Goal: Communication & Community: Connect with others

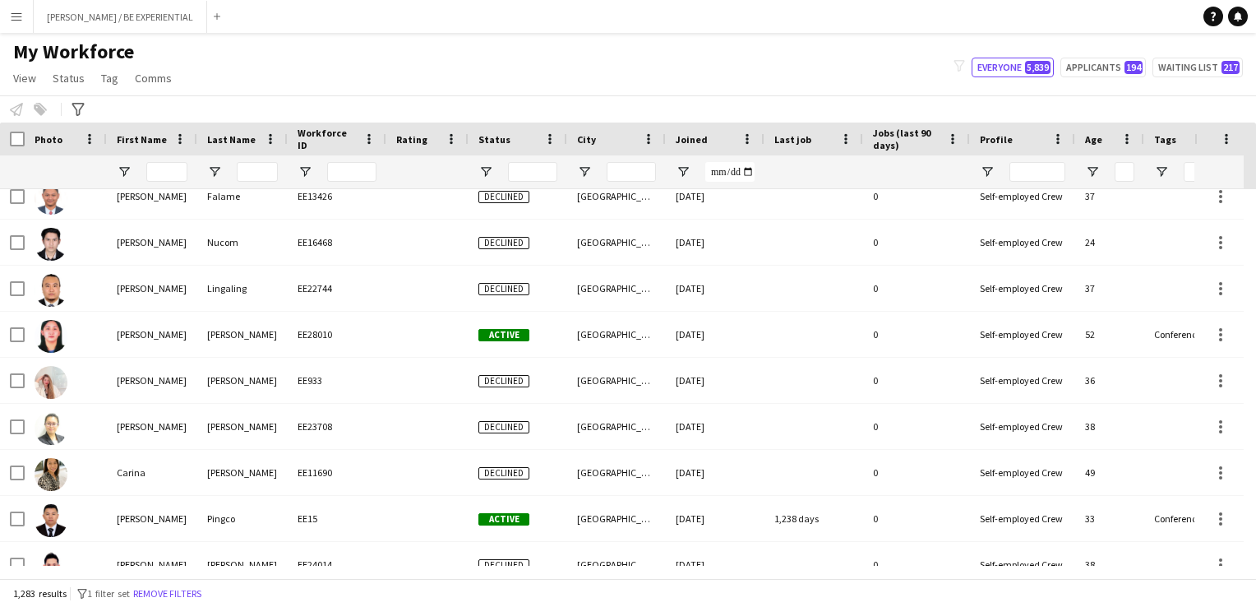
scroll to position [6085, 0]
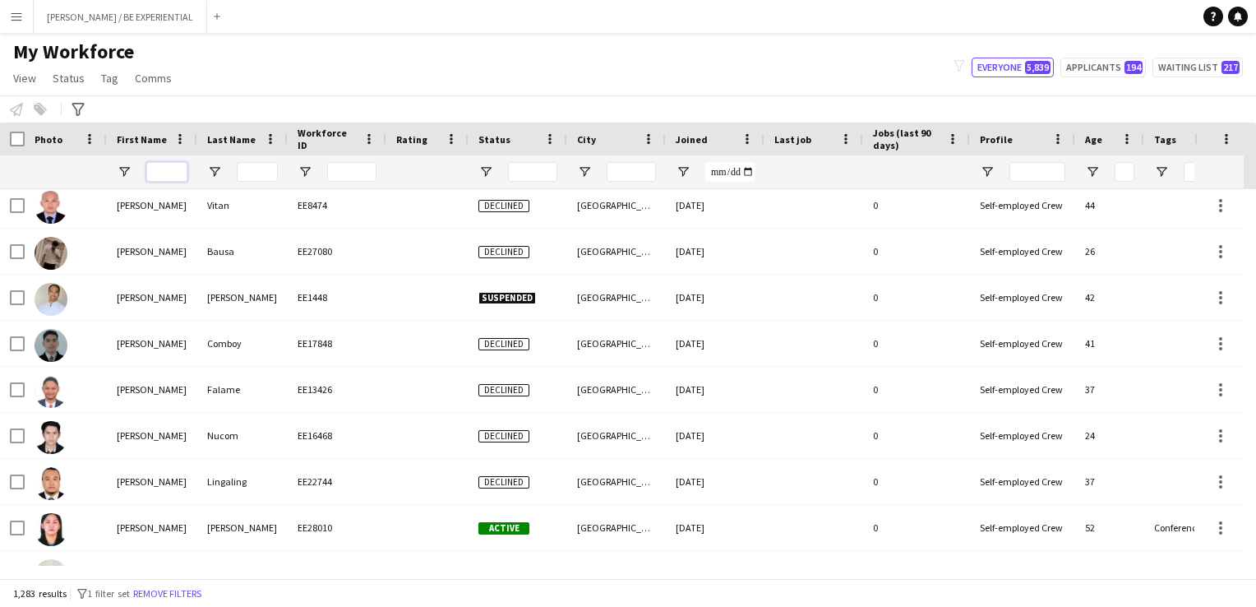
click at [178, 176] on input "First Name Filter Input" at bounding box center [166, 172] width 41 height 20
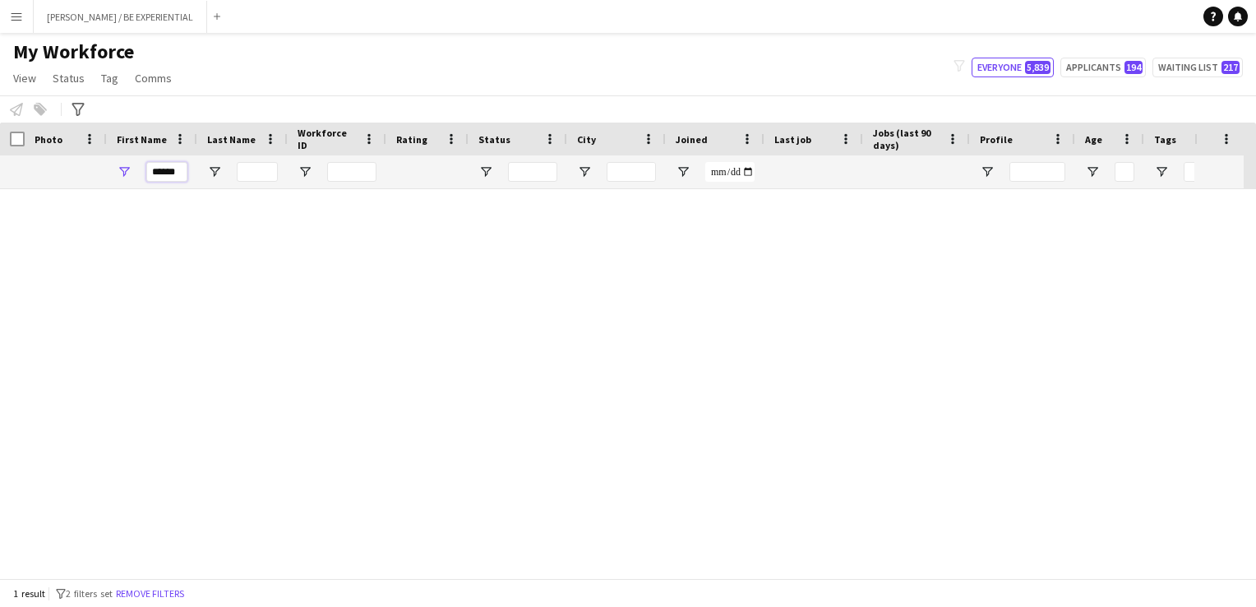
scroll to position [0, 0]
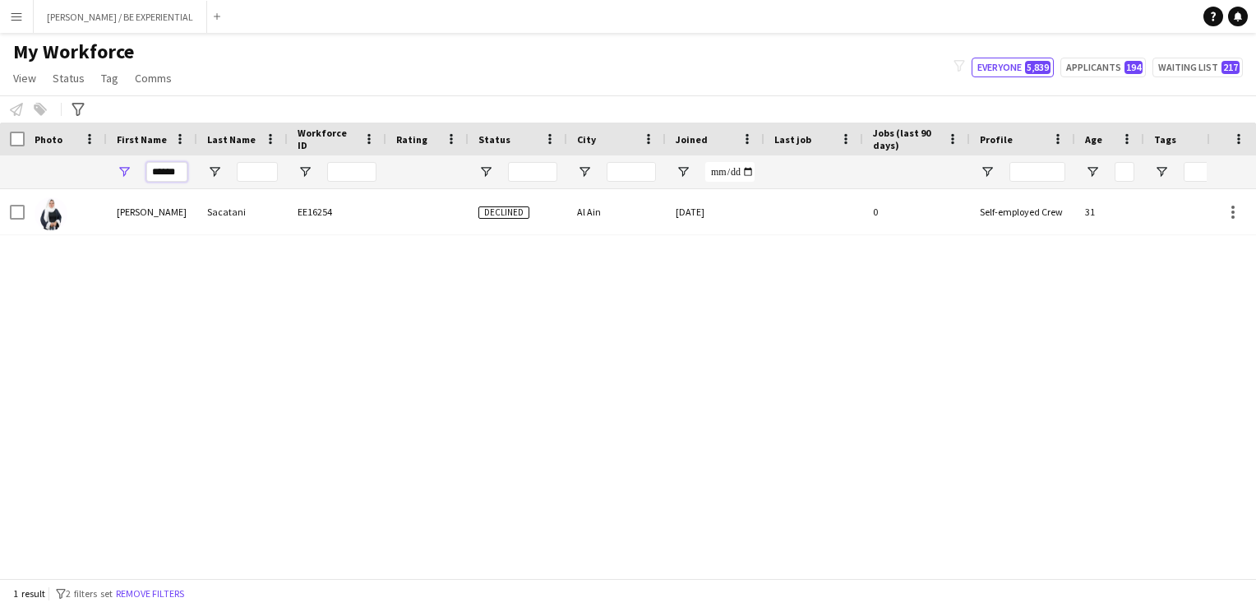
type input "******"
click at [20, 12] on app-icon "Menu" at bounding box center [16, 16] width 13 height 13
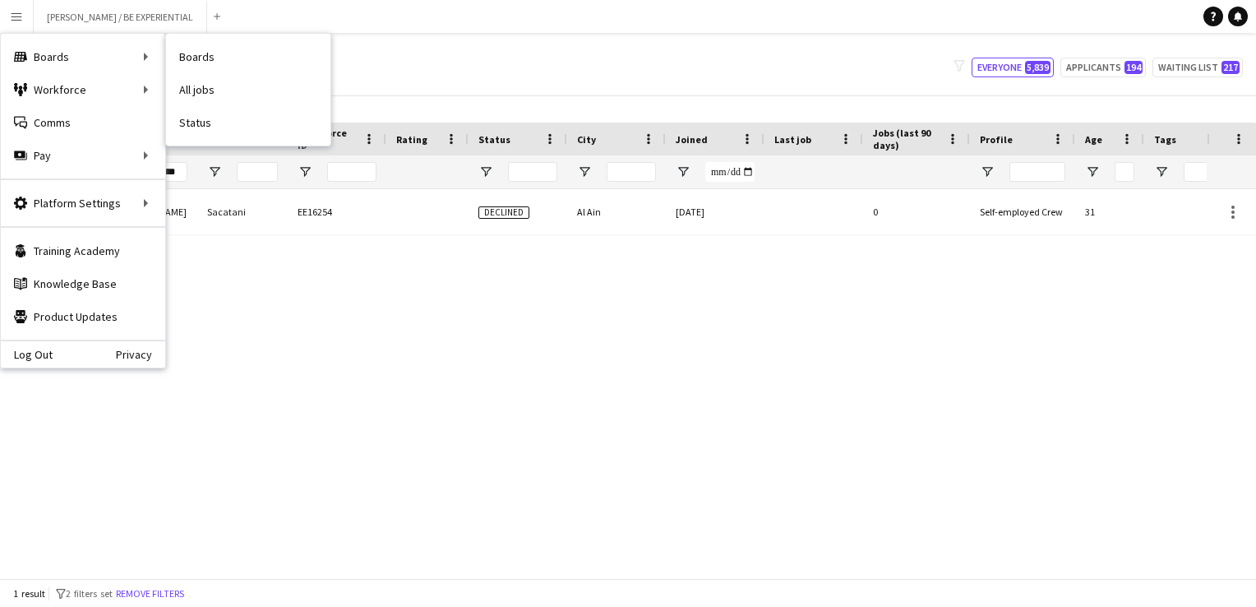
drag, startPoint x: 198, startPoint y: 118, endPoint x: 268, endPoint y: 267, distance: 165.2
click at [198, 118] on link "Status" at bounding box center [248, 122] width 164 height 33
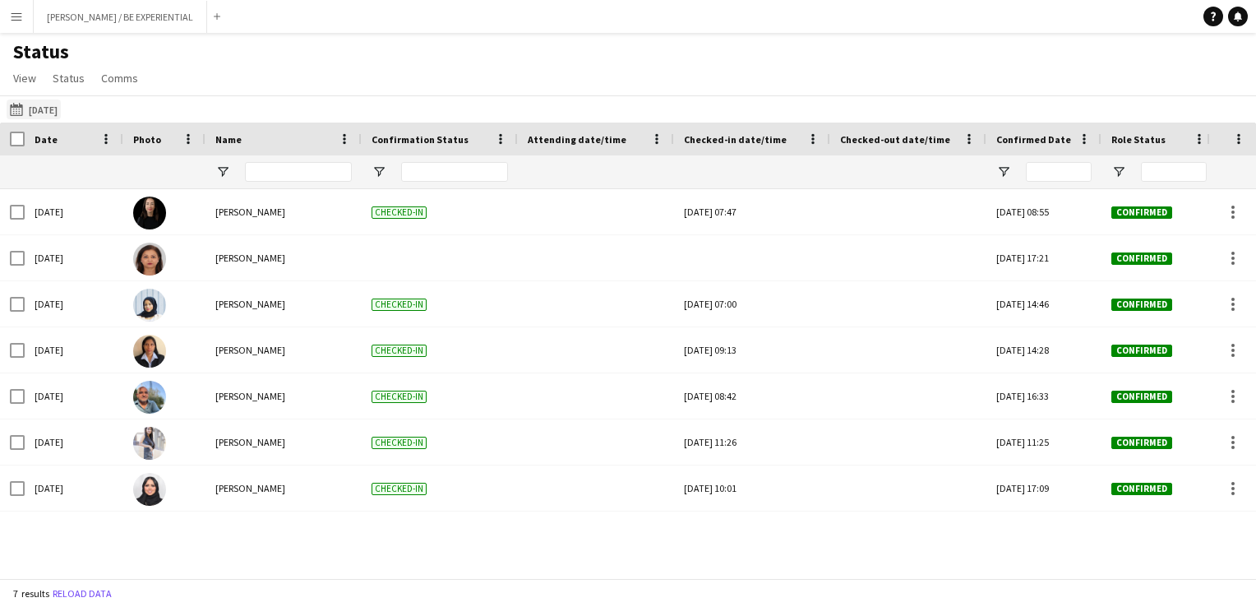
click at [32, 110] on button "[DATE] [DATE]" at bounding box center [34, 109] width 54 height 20
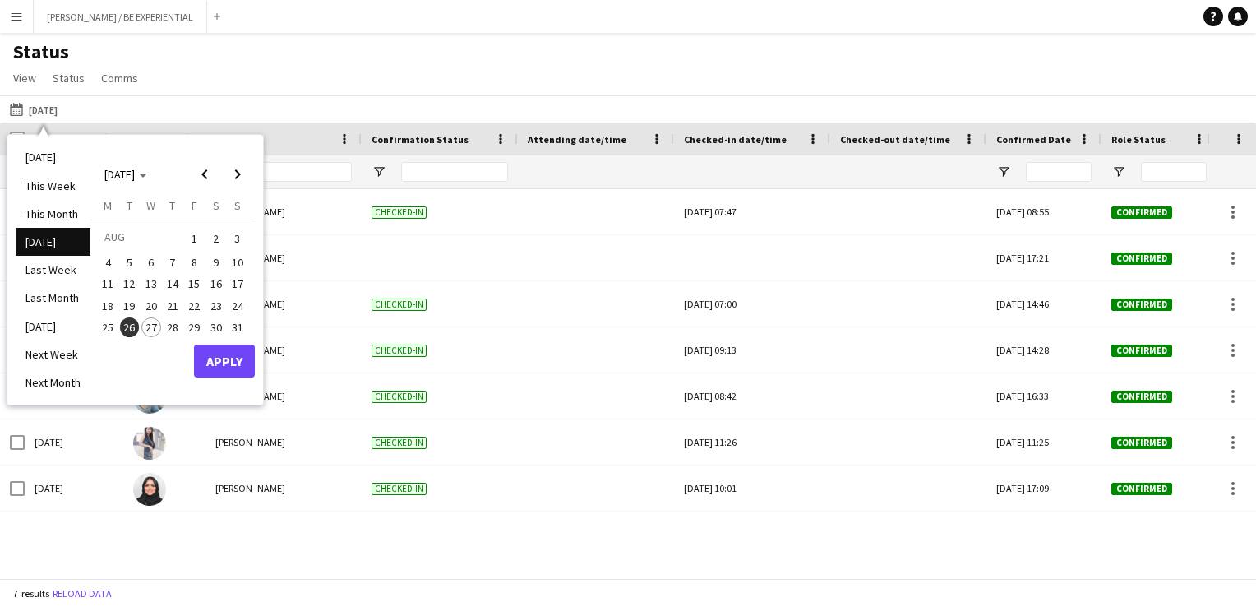
click at [151, 327] on span "27" at bounding box center [151, 327] width 20 height 20
click at [225, 361] on button "Apply" at bounding box center [224, 361] width 61 height 33
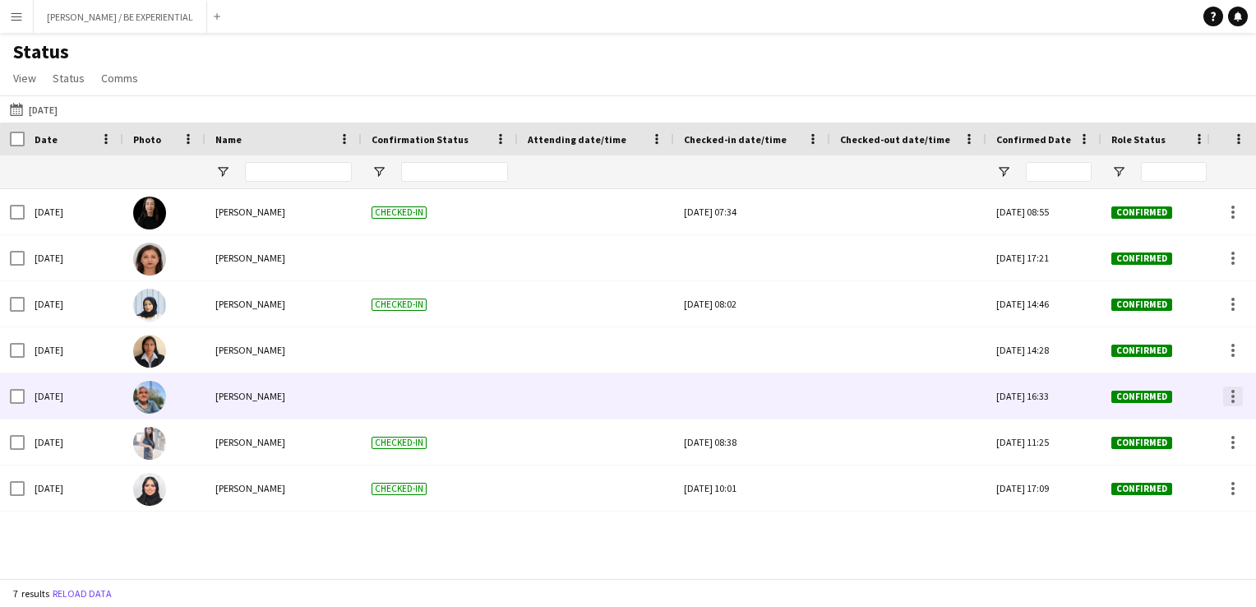
click at [1233, 399] on div at bounding box center [1234, 396] width 20 height 20
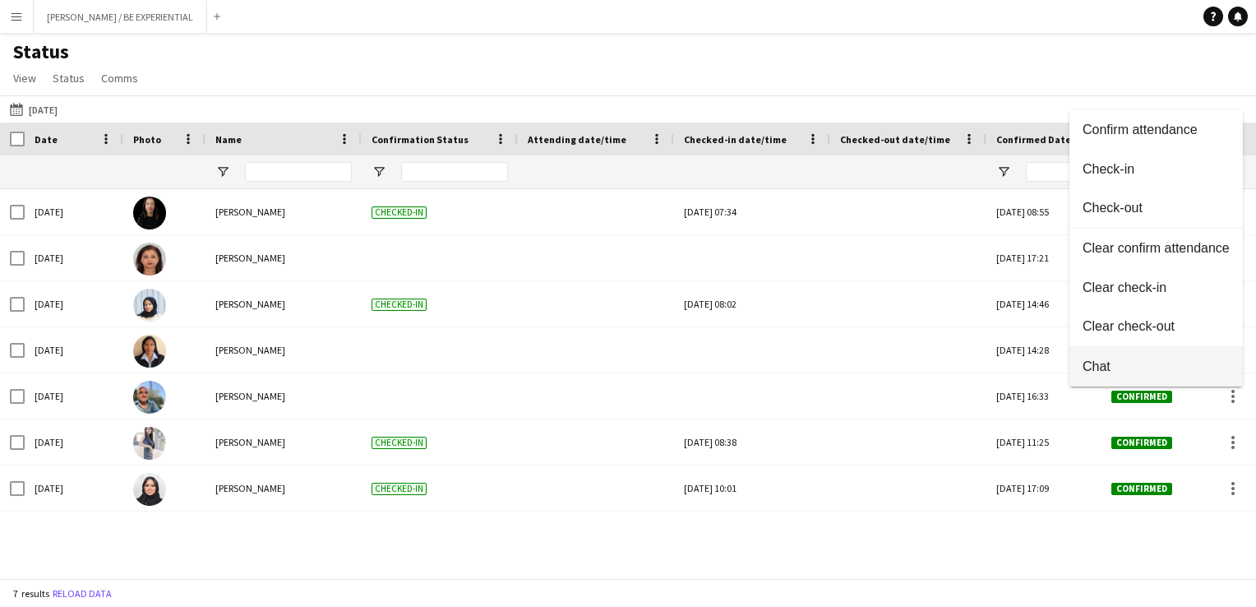
drag, startPoint x: 1126, startPoint y: 175, endPoint x: 1135, endPoint y: 362, distance: 186.9
click at [1135, 362] on div "Confirm attendance Check-in Check-out Clear confirm attendance Clear check-in C…" at bounding box center [1156, 248] width 173 height 276
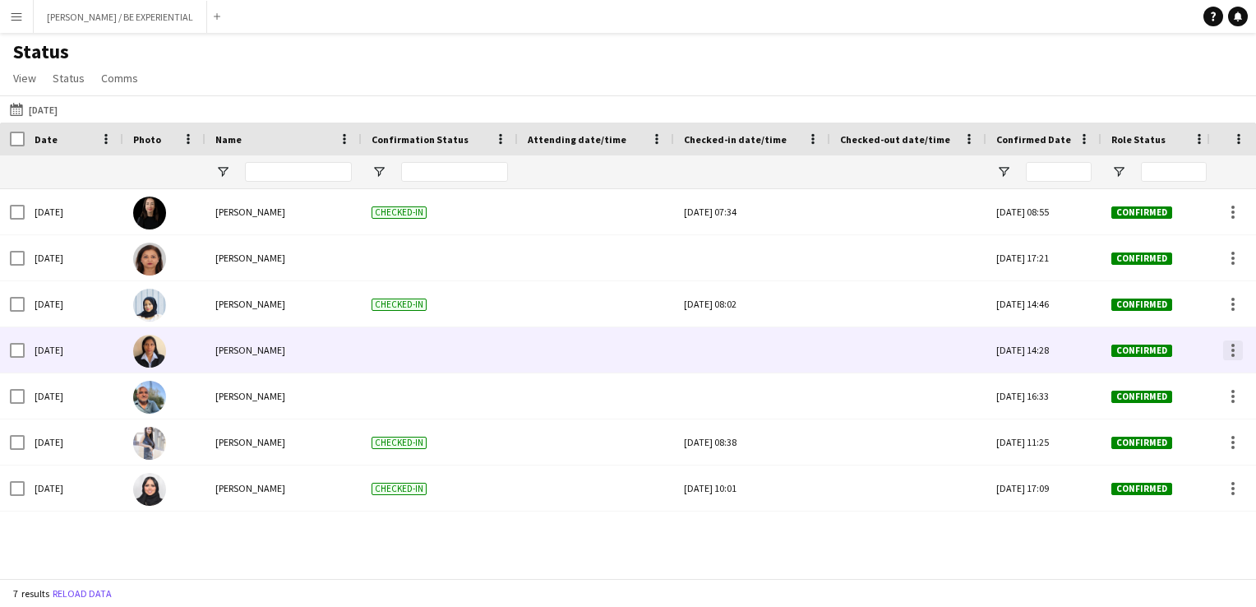
click at [1233, 349] on div at bounding box center [1233, 350] width 3 height 3
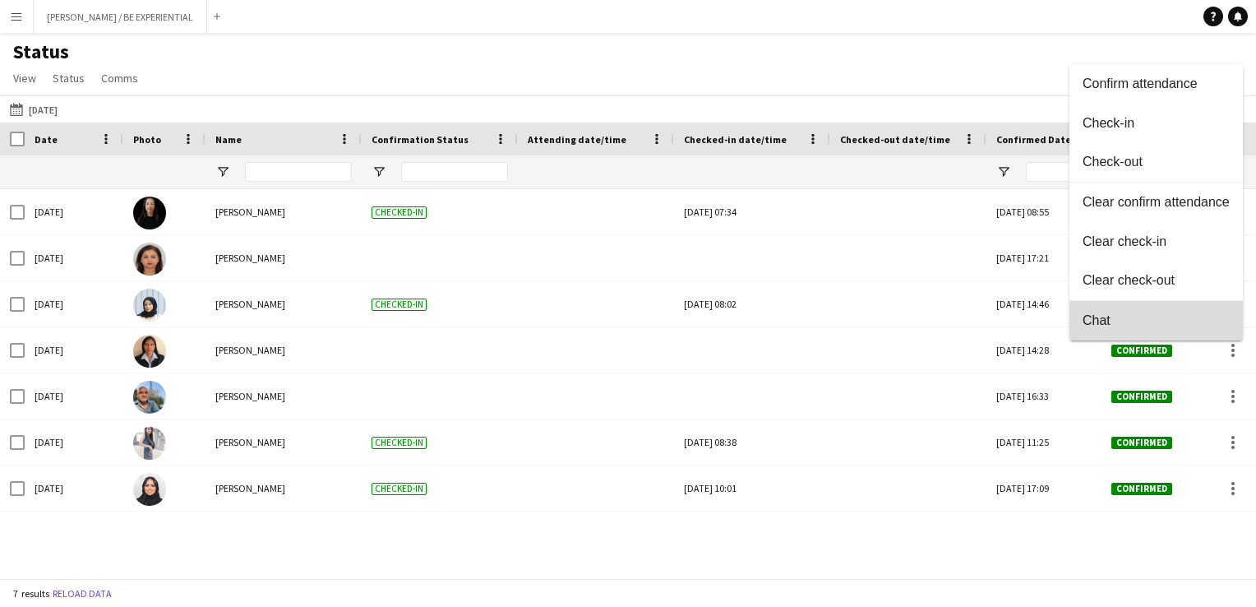
click at [1121, 316] on span "Chat" at bounding box center [1156, 320] width 147 height 15
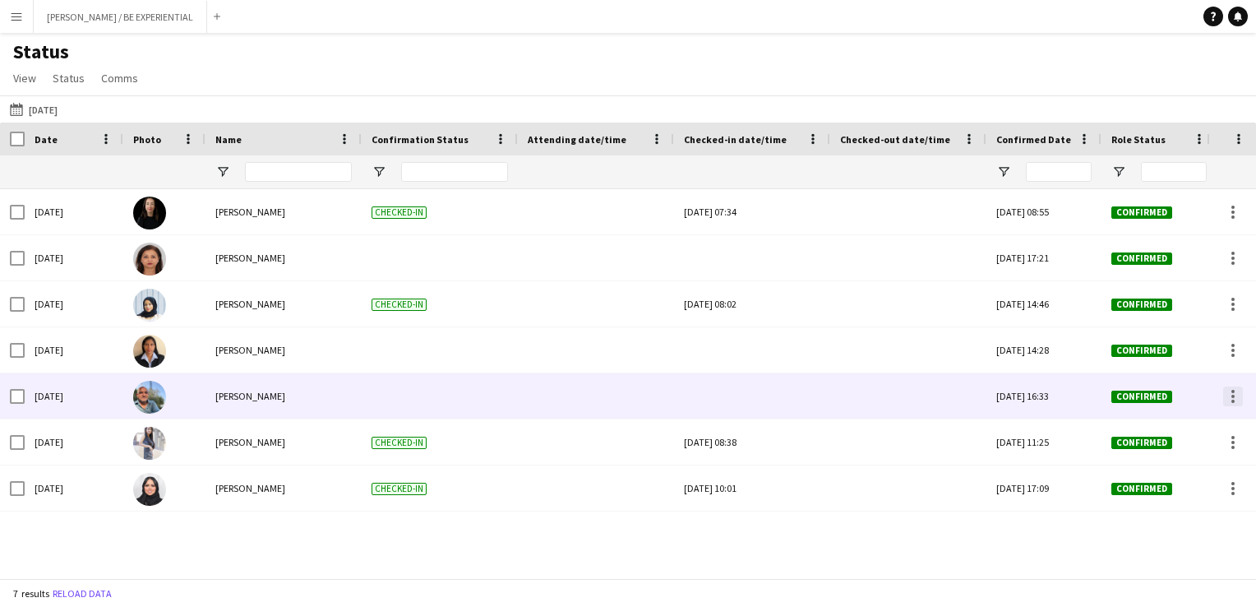
click at [1231, 391] on div at bounding box center [1234, 396] width 20 height 20
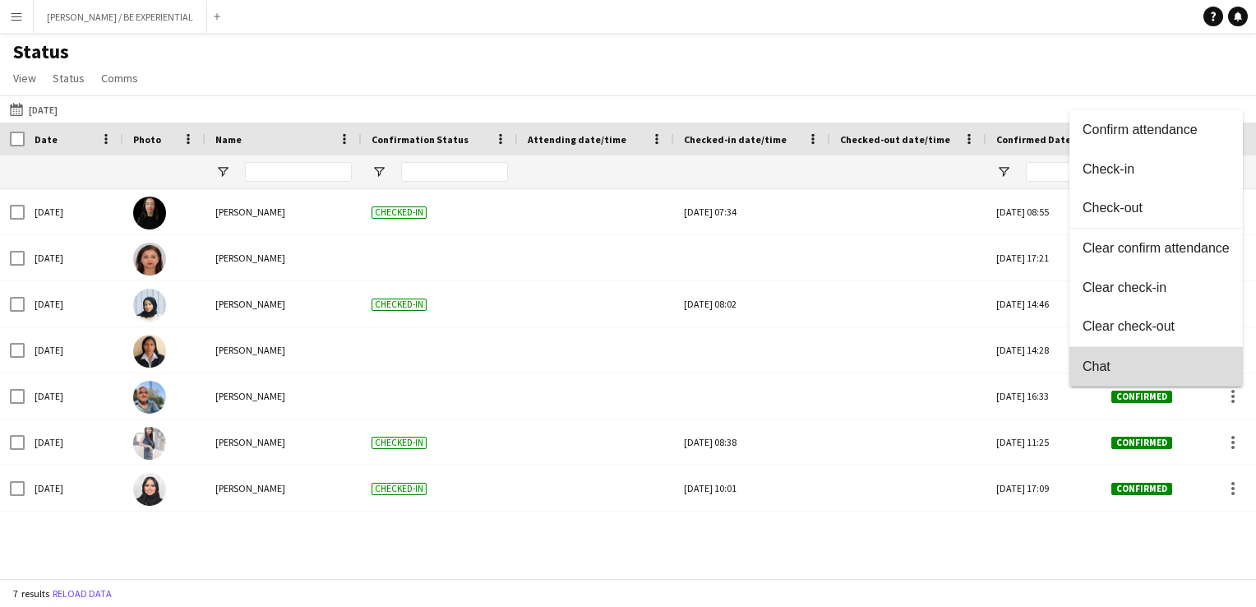
click at [1117, 368] on span "Chat" at bounding box center [1156, 366] width 147 height 15
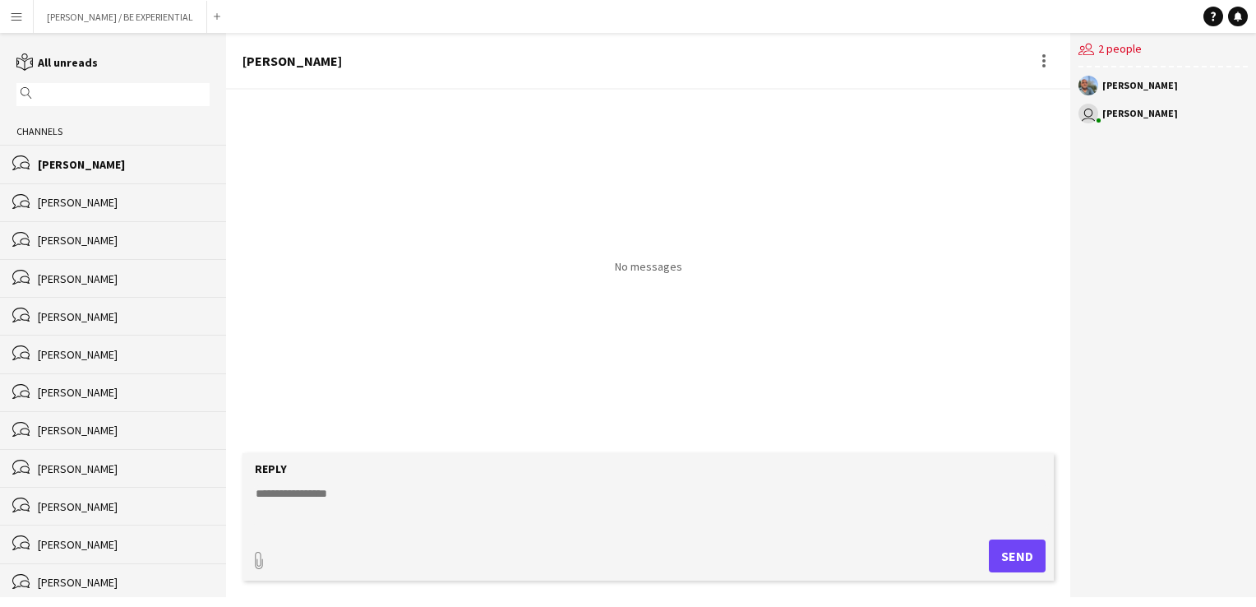
click at [308, 494] on textarea at bounding box center [651, 506] width 795 height 43
paste textarea "**********"
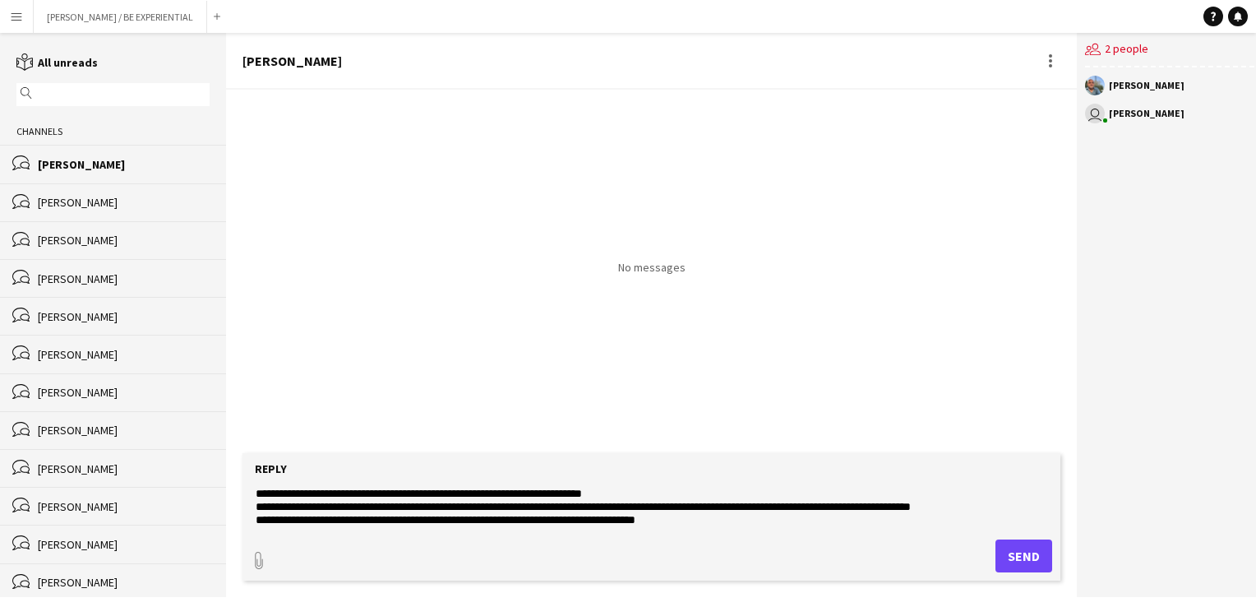
drag, startPoint x: 268, startPoint y: 488, endPoint x: 276, endPoint y: 489, distance: 8.3
click at [269, 488] on textarea "**********" at bounding box center [651, 506] width 795 height 43
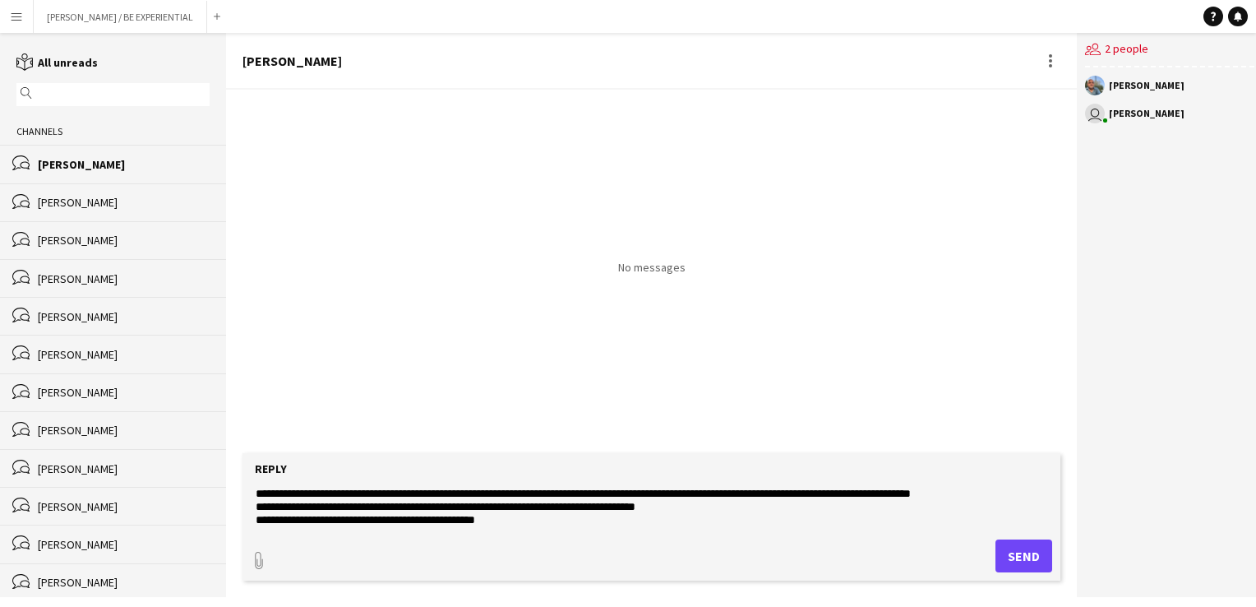
scroll to position [26, 0]
click at [530, 510] on textarea "**********" at bounding box center [651, 506] width 795 height 43
type textarea "**********"
click at [1018, 559] on button "Send" at bounding box center [1024, 555] width 57 height 33
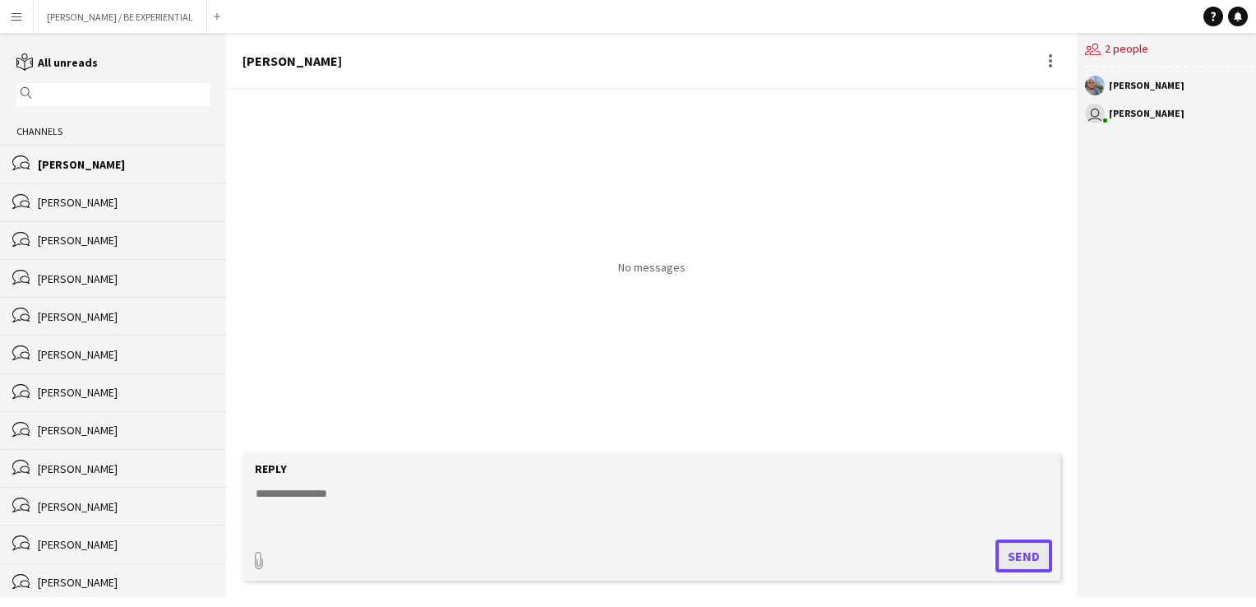
scroll to position [0, 0]
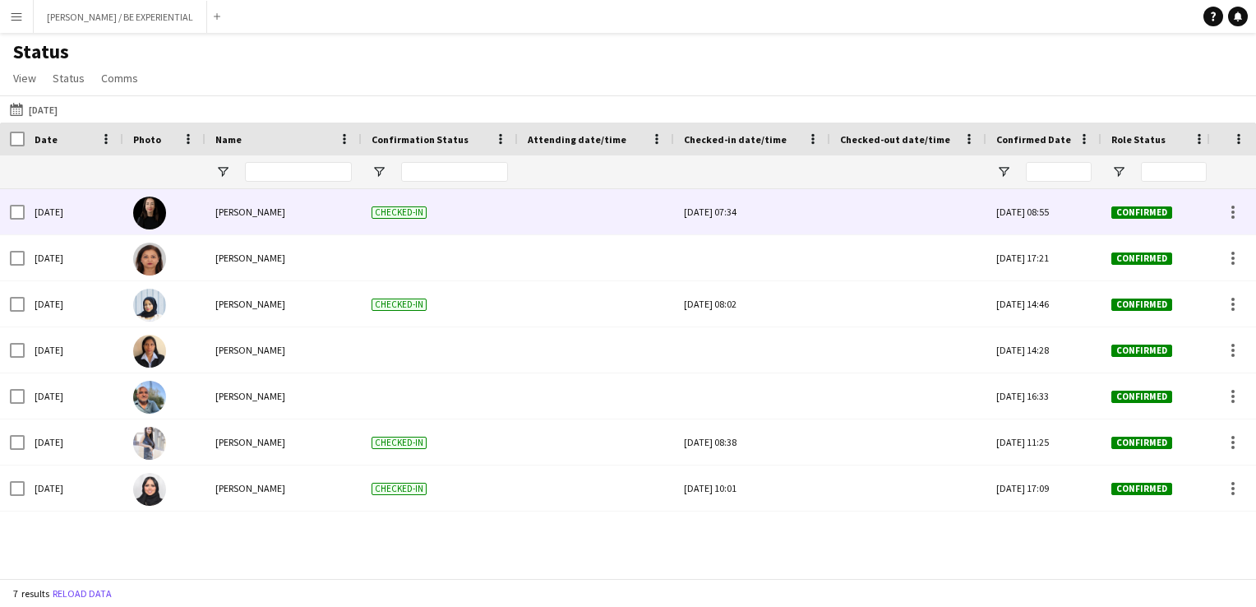
click at [224, 211] on span "[PERSON_NAME]" at bounding box center [250, 212] width 70 height 12
click at [211, 212] on div "[PERSON_NAME]" at bounding box center [284, 211] width 156 height 45
click at [151, 211] on img at bounding box center [149, 213] width 33 height 33
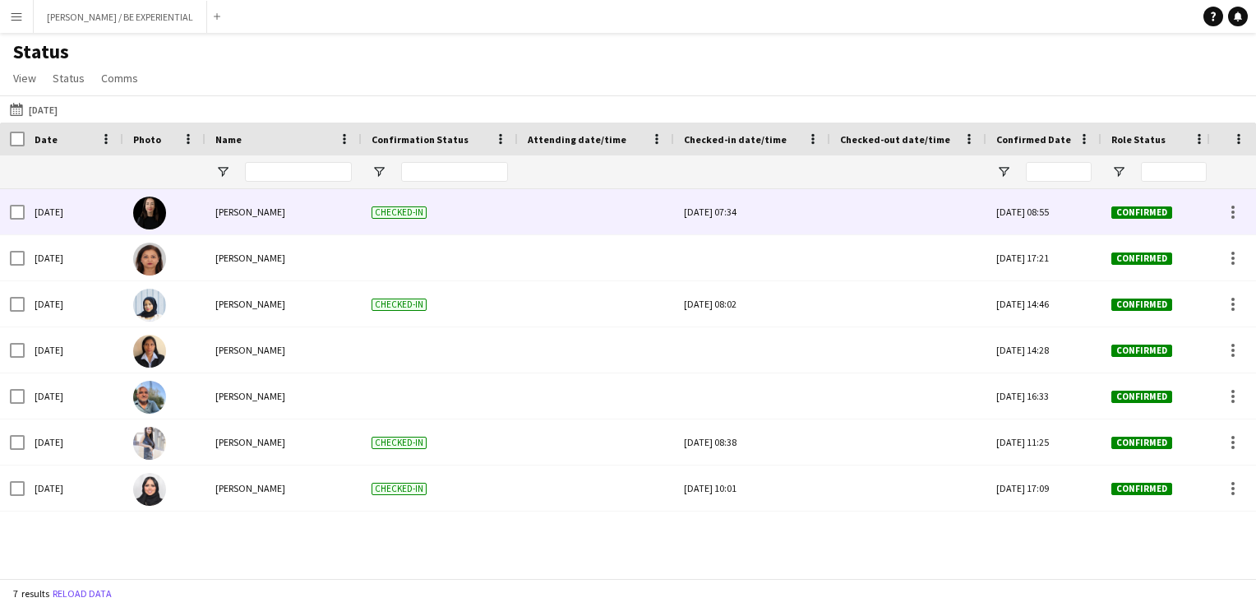
click at [153, 211] on img at bounding box center [149, 213] width 33 height 33
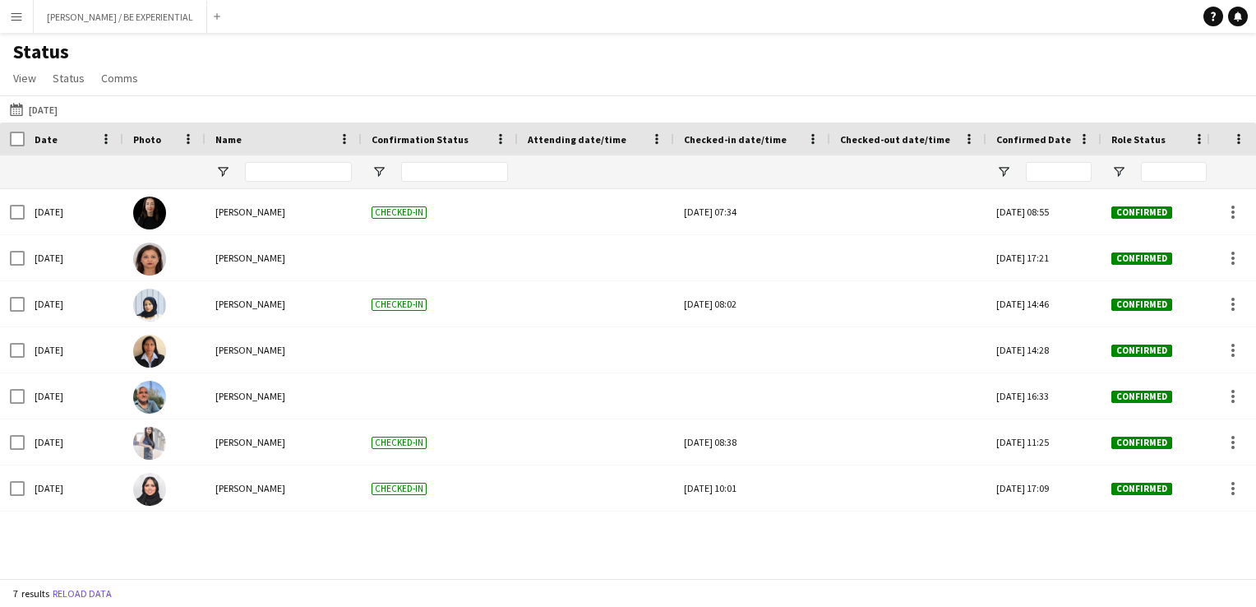
click at [16, 10] on app-icon "Menu" at bounding box center [16, 16] width 13 height 13
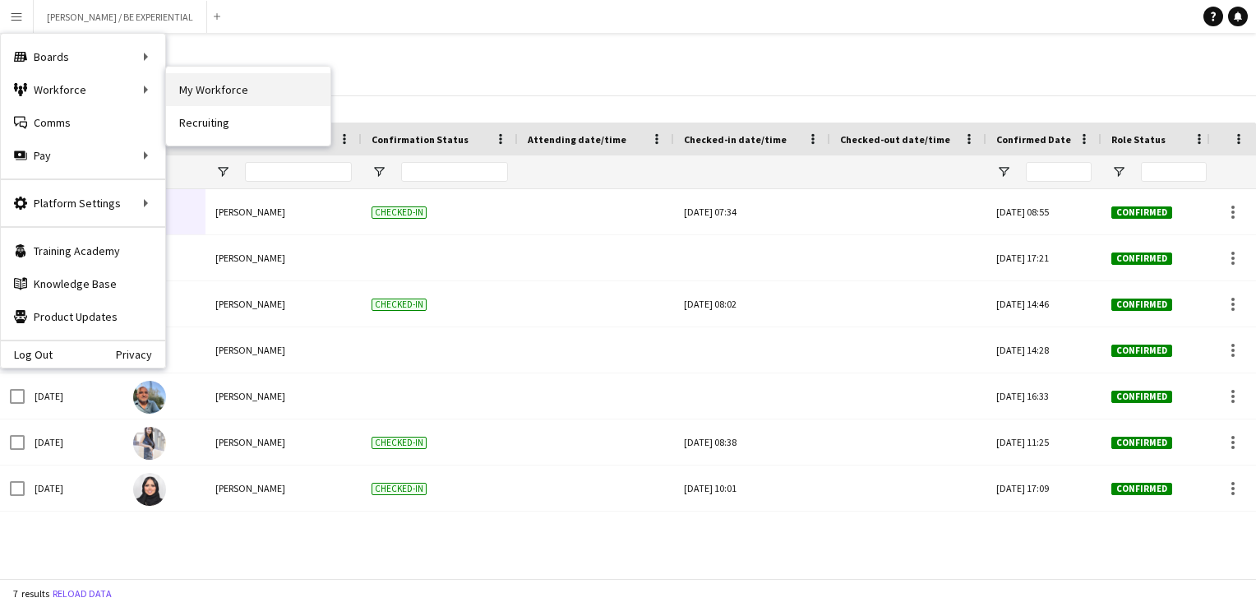
click at [237, 92] on link "My Workforce" at bounding box center [248, 89] width 164 height 33
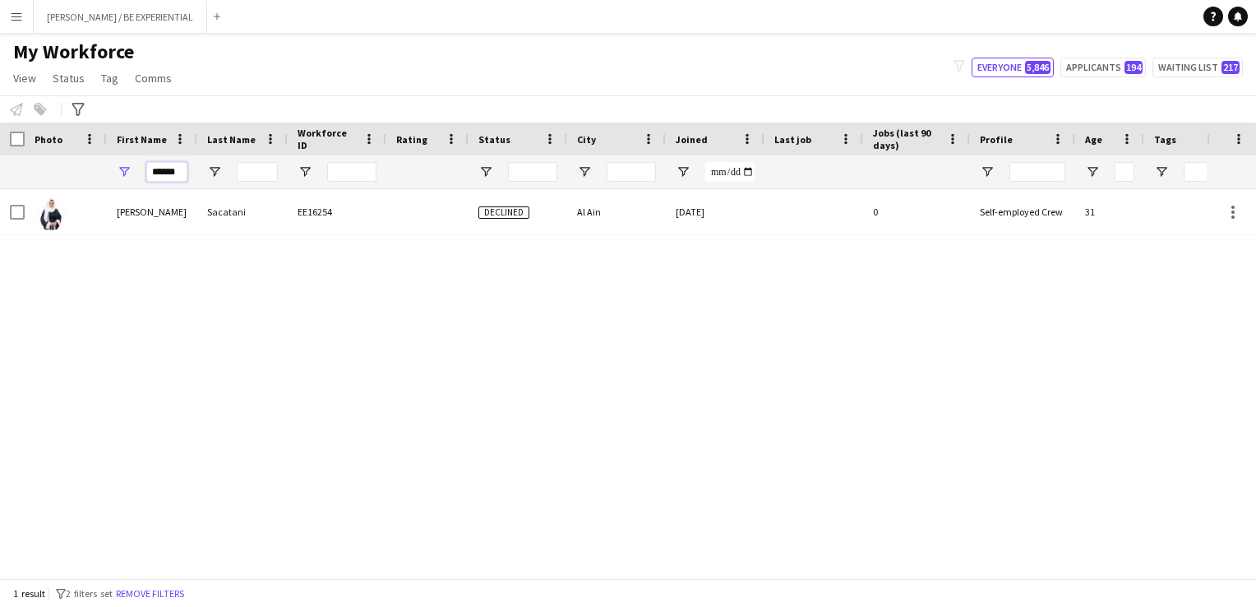
click at [170, 175] on input "******" at bounding box center [166, 172] width 41 height 20
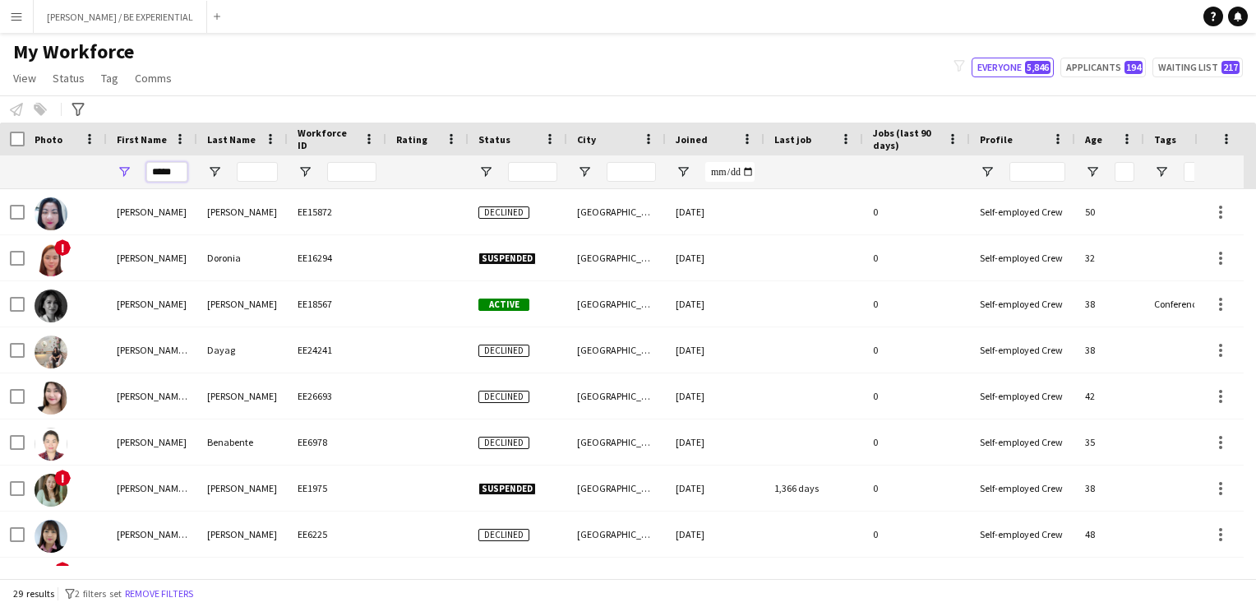
type input "******"
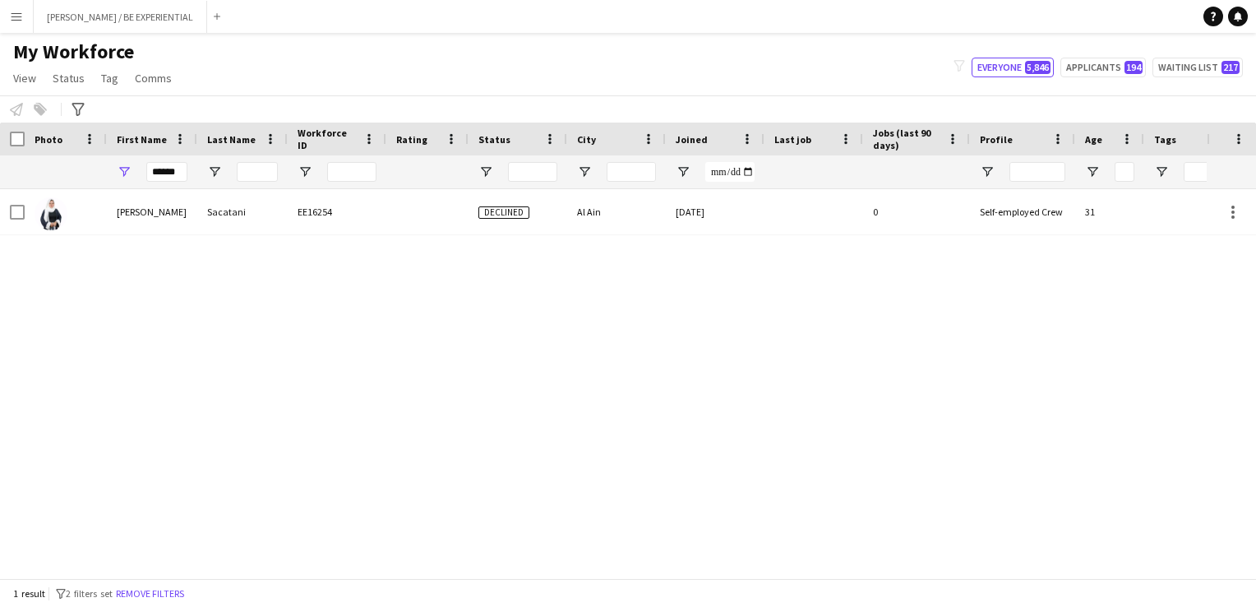
click at [277, 368] on div "[PERSON_NAME] [PERSON_NAME] EE16254 Declined Al Ain [DATE] 0 Self-employed Crew…" at bounding box center [603, 377] width 1207 height 377
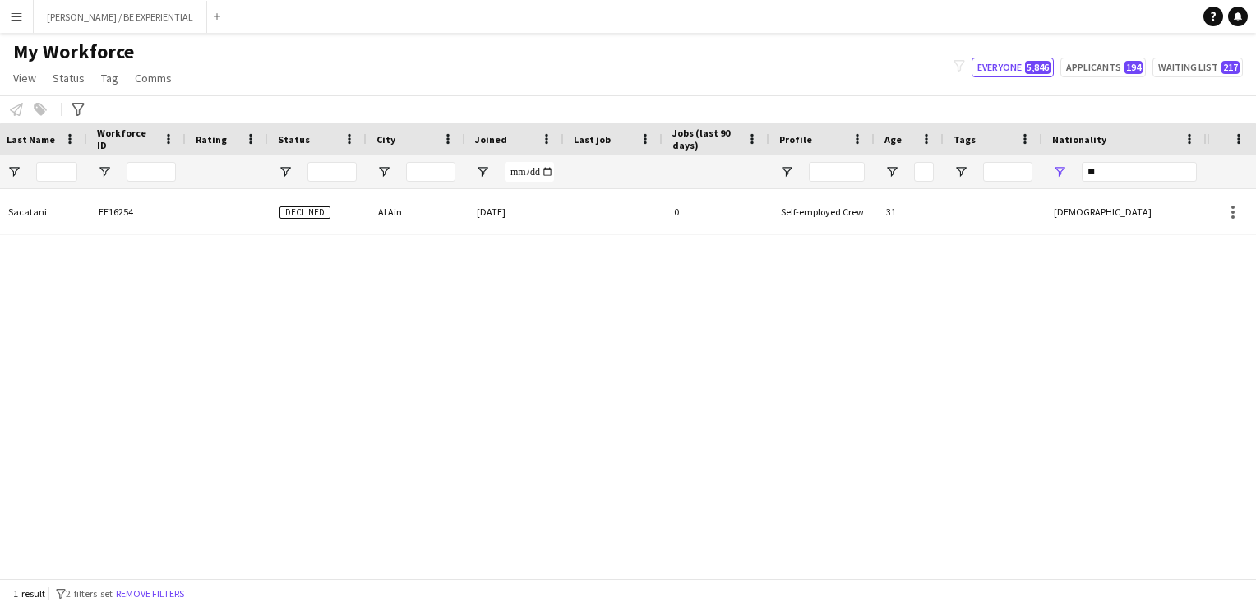
scroll to position [0, 201]
click at [1105, 174] on input "**" at bounding box center [1139, 172] width 115 height 20
type input "*"
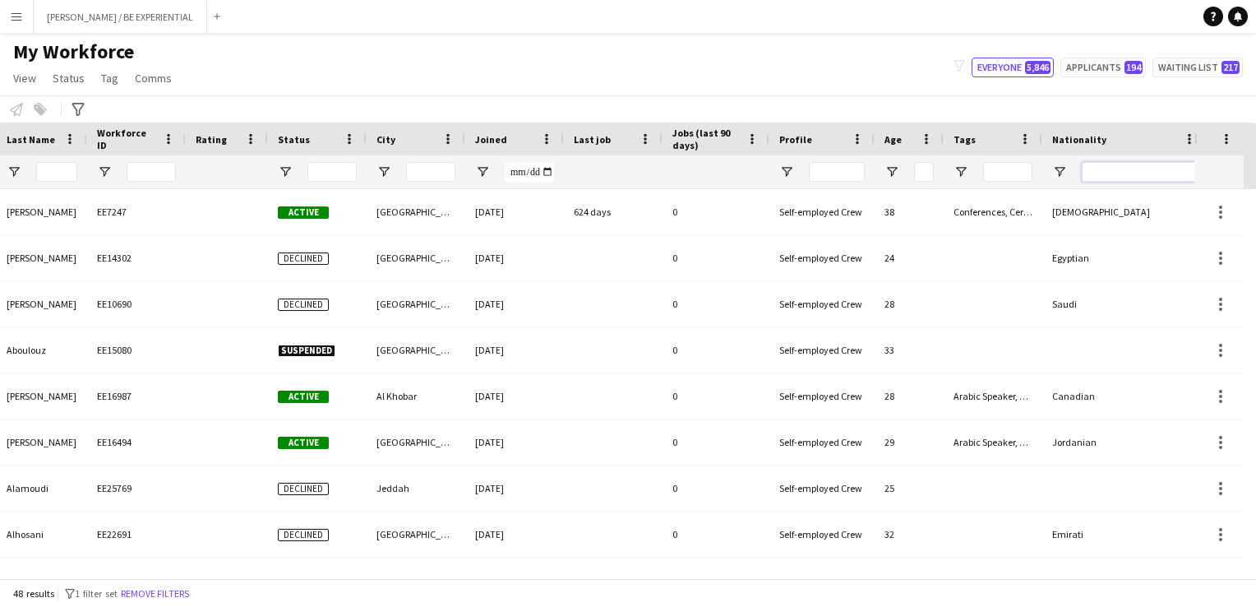
scroll to position [0, 0]
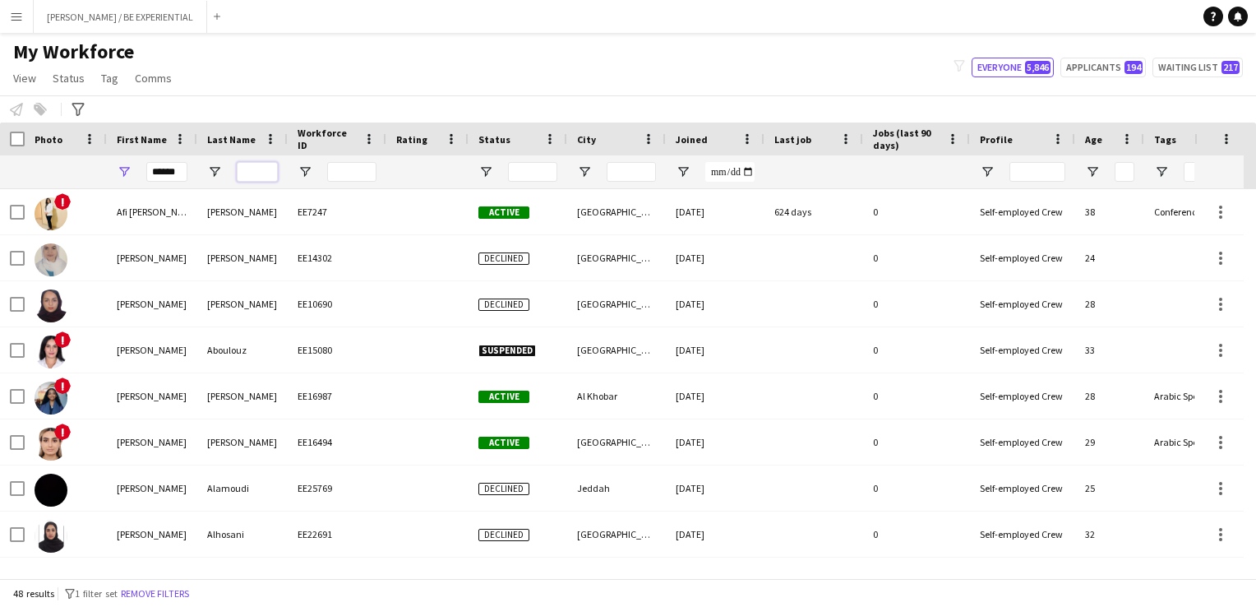
click at [257, 171] on input "Last Name Filter Input" at bounding box center [257, 172] width 41 height 20
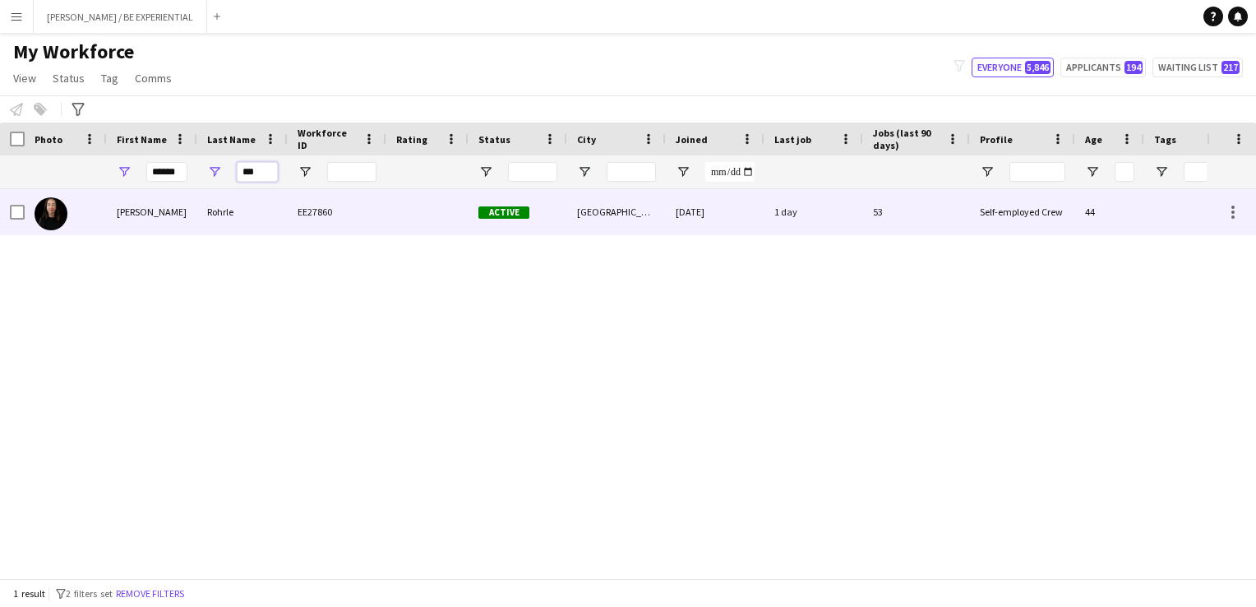
type input "***"
click at [86, 217] on div at bounding box center [66, 211] width 82 height 45
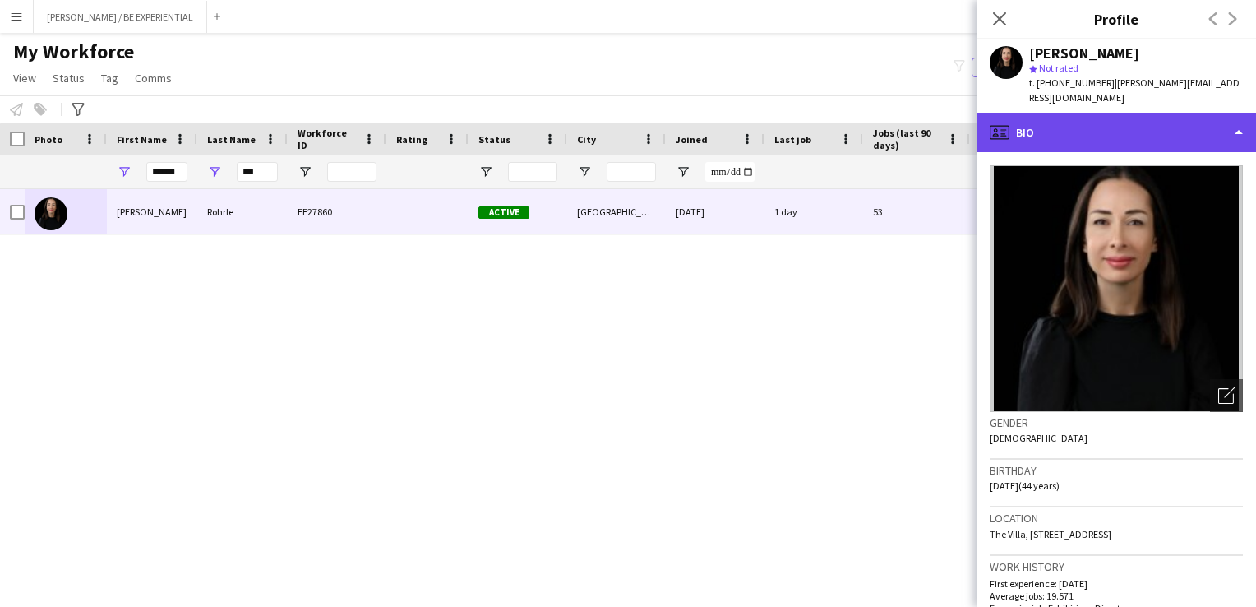
click at [1237, 114] on div "profile Bio" at bounding box center [1117, 132] width 280 height 39
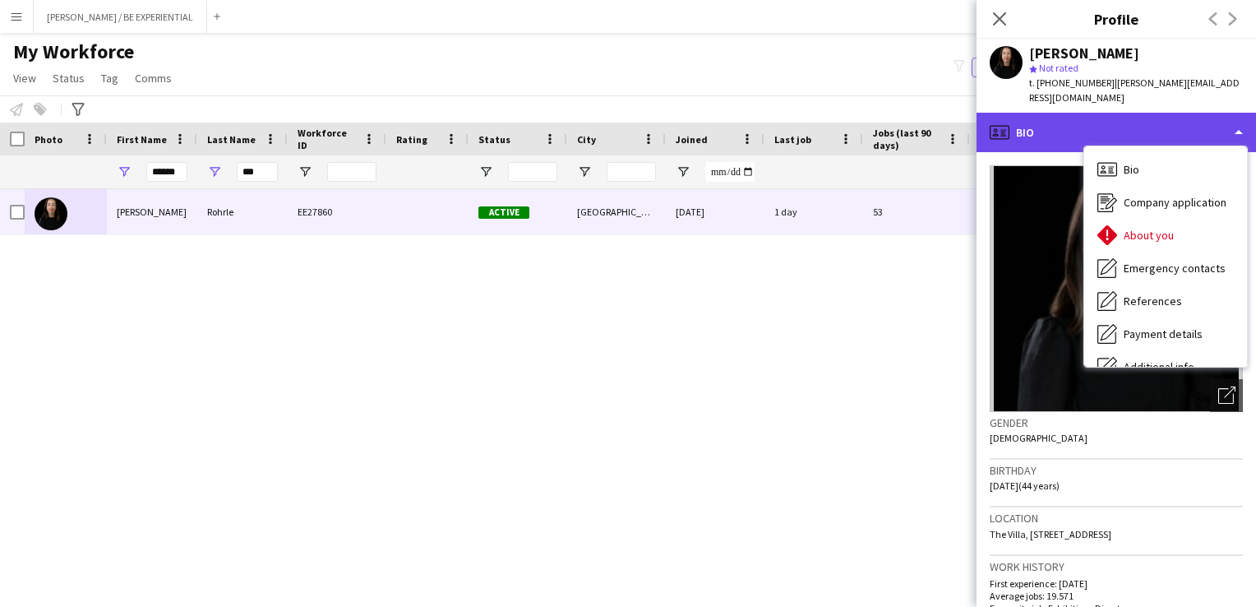
click at [1237, 114] on div "profile Bio" at bounding box center [1117, 132] width 280 height 39
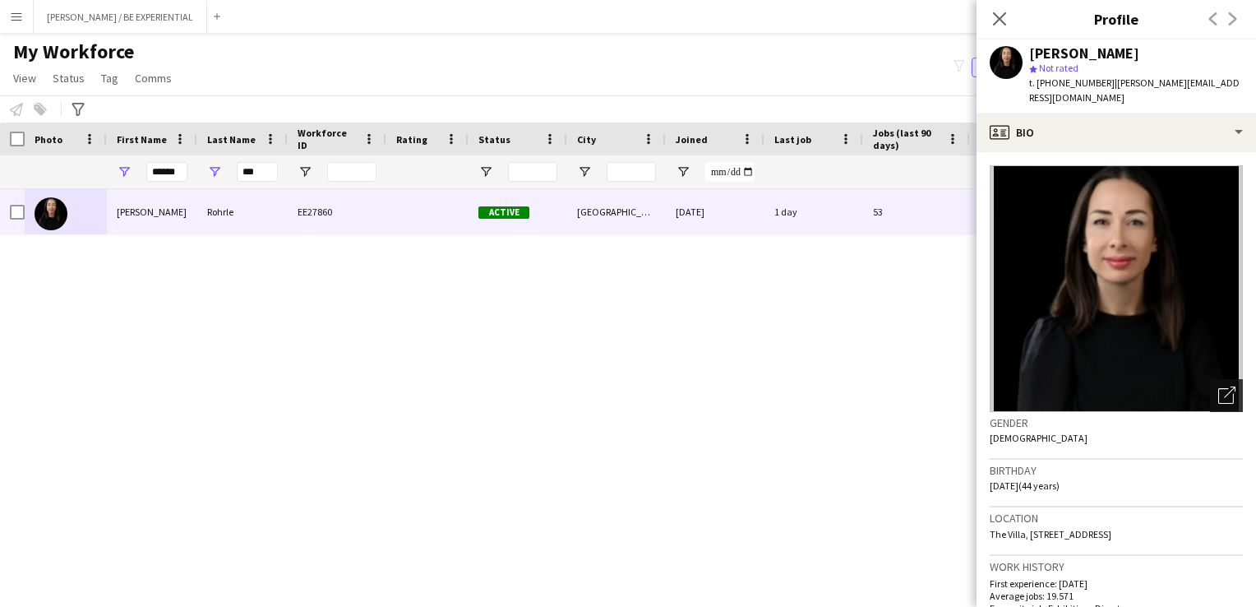
click at [1219, 386] on icon "Open photos pop-in" at bounding box center [1227, 394] width 17 height 17
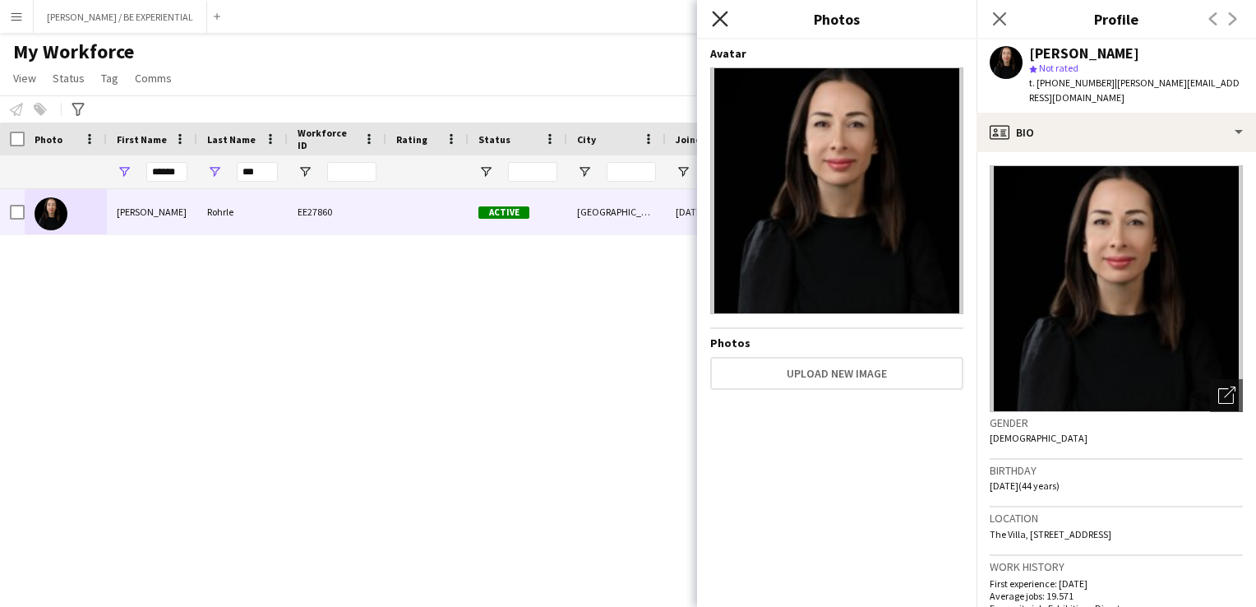
click at [717, 12] on icon "Close pop-in" at bounding box center [720, 19] width 16 height 16
